Goal: Task Accomplishment & Management: Manage account settings

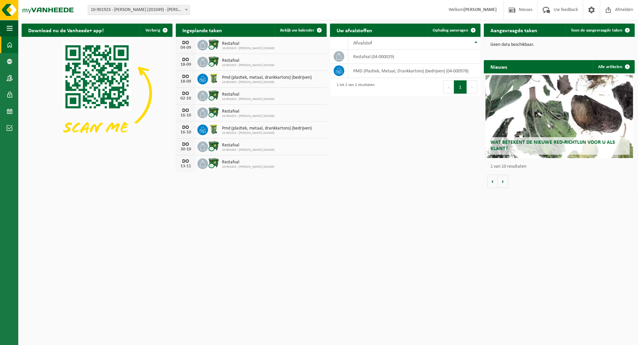
click at [240, 66] on span "10-901923 - [PERSON_NAME] (201049)" at bounding box center [248, 66] width 53 height 4
click at [318, 144] on div "[DATE] Restafval 10-901923 - [PERSON_NAME] (201049)" at bounding box center [251, 147] width 151 height 17
click at [315, 27] on span at bounding box center [319, 30] width 13 height 13
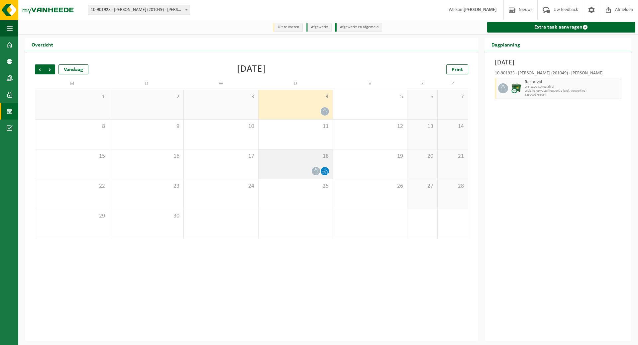
click at [286, 164] on div "18" at bounding box center [296, 165] width 74 height 30
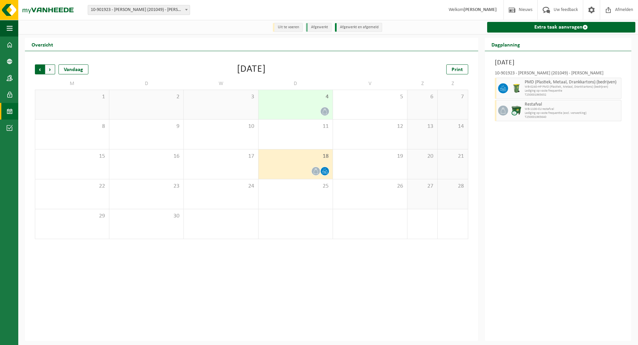
click at [50, 73] on span "Volgende" at bounding box center [50, 70] width 10 height 10
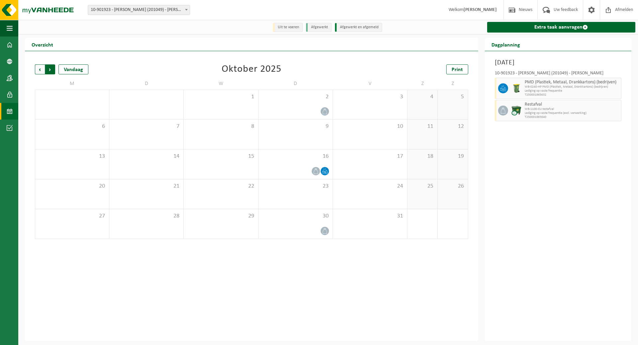
click at [41, 70] on span "Vorige" at bounding box center [40, 70] width 10 height 10
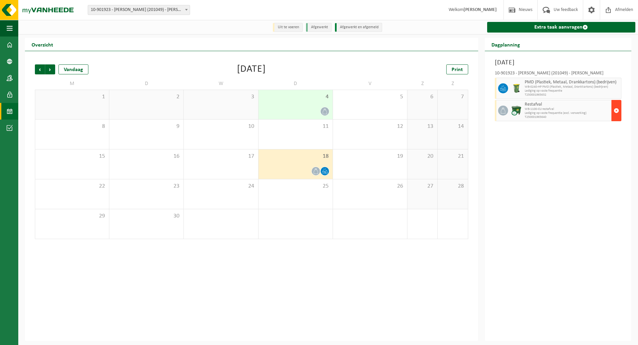
click at [617, 113] on span "button" at bounding box center [616, 110] width 5 height 13
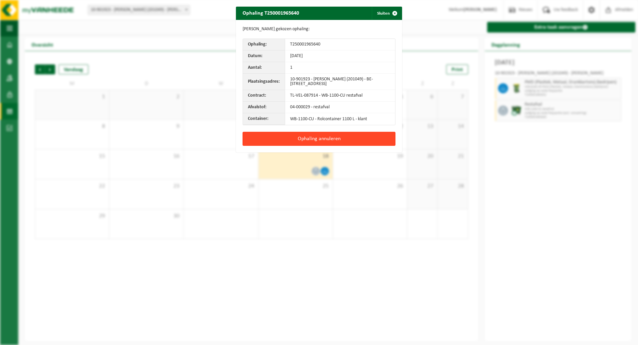
click at [312, 140] on button "Ophaling annuleren" at bounding box center [319, 139] width 153 height 14
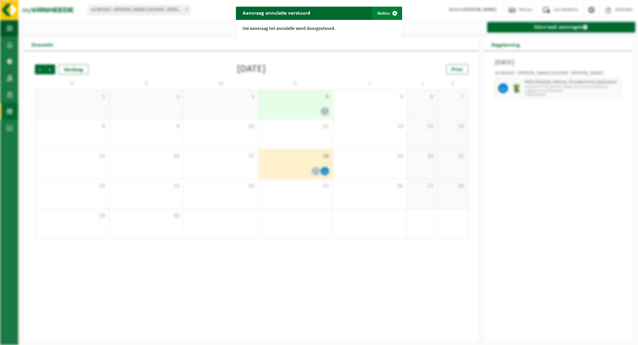
click at [391, 13] on span "button" at bounding box center [394, 13] width 13 height 13
